Goal: Check status: Check status

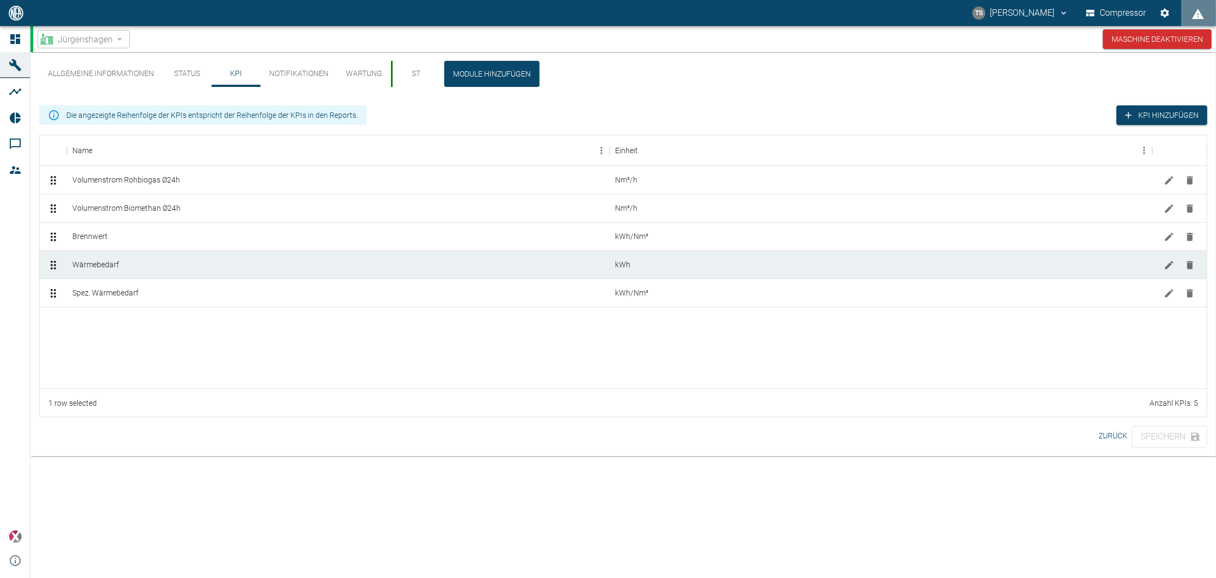
click at [605, 371] on div at bounding box center [623, 348] width 1167 height 82
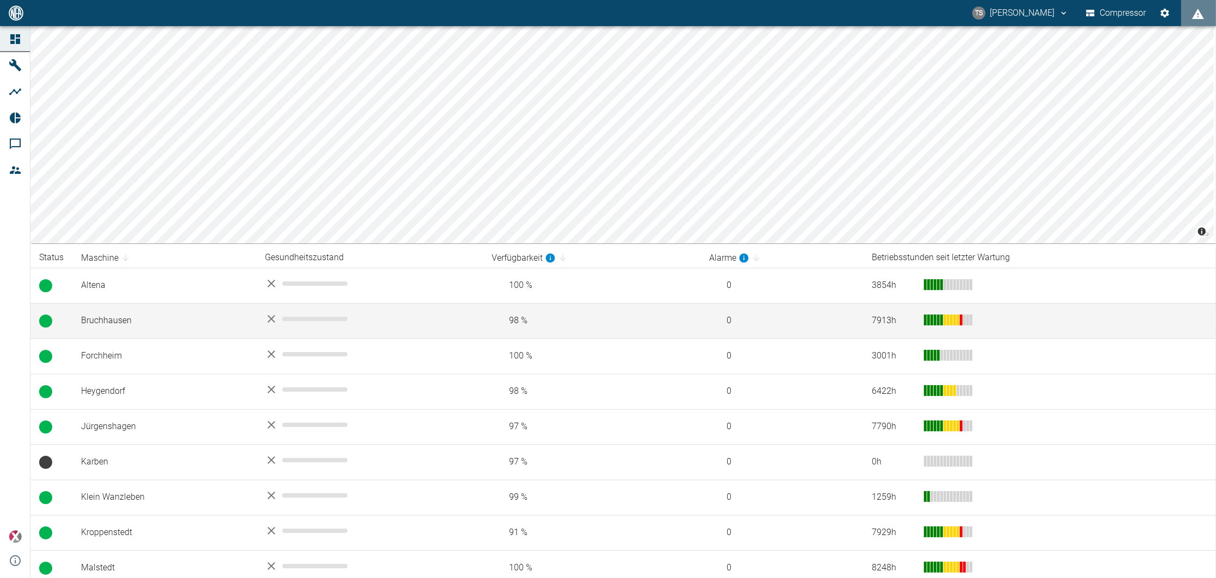
click at [114, 335] on td "Bruchhausen" at bounding box center [164, 320] width 184 height 35
